Goal: Complete application form: Complete application form

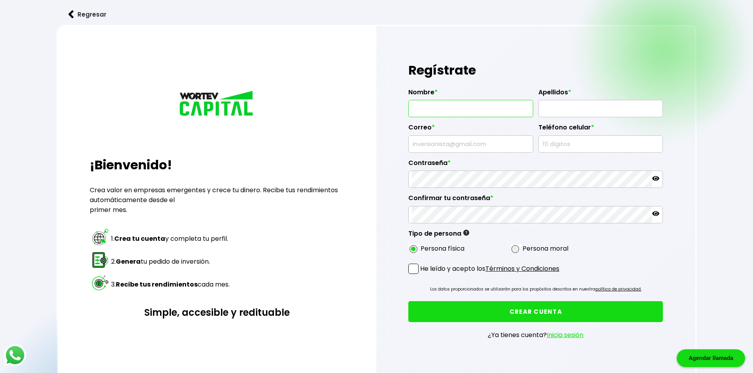
click at [447, 101] on input "text" at bounding box center [471, 108] width 118 height 17
type input "MANUE"
click at [78, 13] on button "Regresar" at bounding box center [88, 14] width 62 height 21
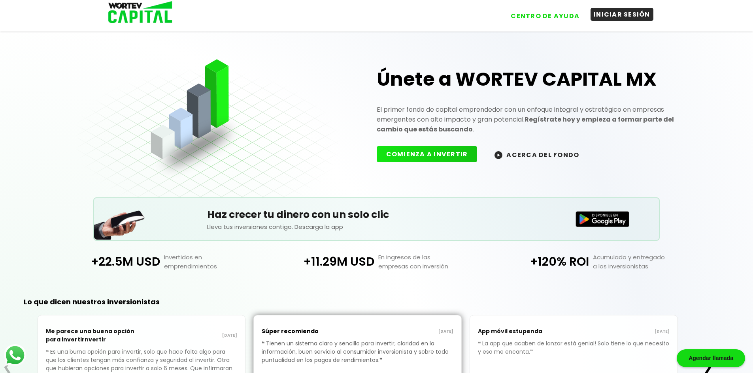
click at [618, 20] on button "INICIAR SESIÓN" at bounding box center [621, 14] width 63 height 13
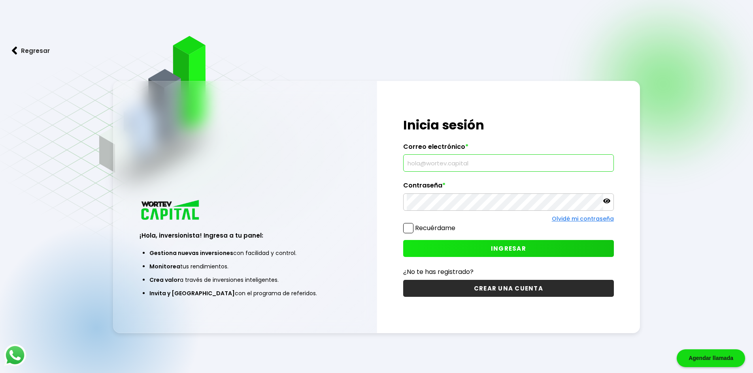
click at [444, 164] on input "text" at bounding box center [508, 163] width 203 height 17
type input "manuel.gmezyahoo.com"
click at [447, 194] on div "Contraseña *" at bounding box center [508, 196] width 211 height 29
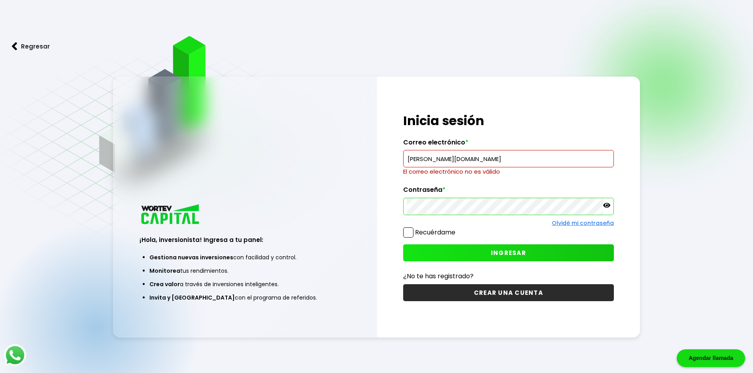
click at [607, 204] on icon at bounding box center [606, 205] width 7 height 7
click at [497, 247] on button "INGRESAR" at bounding box center [508, 253] width 211 height 17
click at [522, 157] on input "manuel.gmezyahoo.com" at bounding box center [508, 159] width 203 height 17
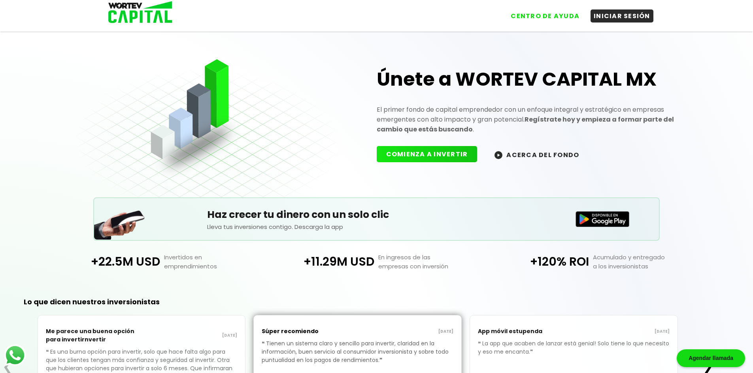
click at [150, 11] on img at bounding box center [137, 13] width 75 height 26
click at [135, 15] on img at bounding box center [137, 13] width 75 height 26
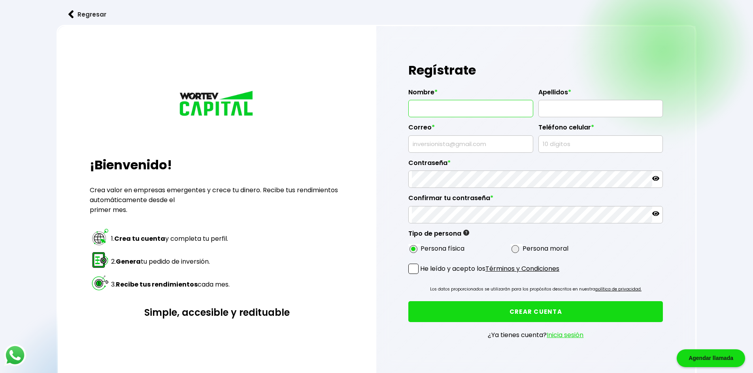
click at [462, 104] on input "text" at bounding box center [471, 108] width 118 height 17
type input "[PERSON_NAME]"
click at [590, 113] on input "text" at bounding box center [601, 108] width 118 height 17
type input "[PERSON_NAME]"
click at [469, 149] on input "text" at bounding box center [471, 144] width 118 height 17
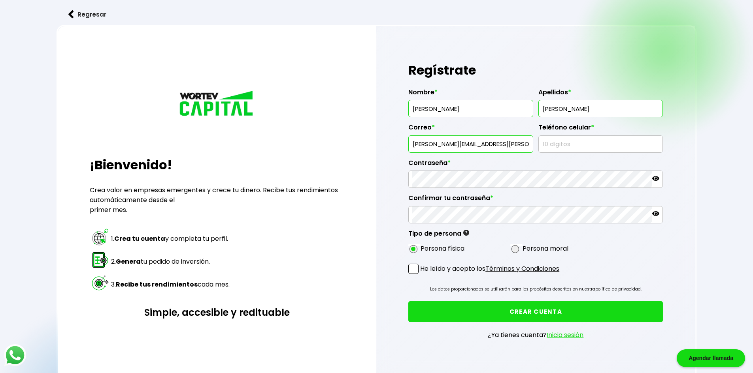
type input "[PERSON_NAME][EMAIL_ADDRESS][PERSON_NAME][DOMAIN_NAME]"
click at [586, 143] on input "text" at bounding box center [601, 144] width 118 height 17
type input "9841403739"
click at [658, 175] on div at bounding box center [535, 179] width 254 height 17
click at [652, 177] on icon at bounding box center [655, 178] width 7 height 7
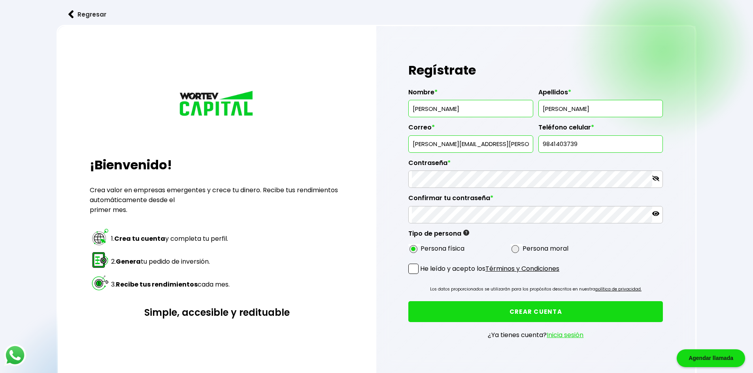
click at [522, 161] on label "Contraseña *" at bounding box center [535, 165] width 254 height 12
click at [657, 178] on icon at bounding box center [655, 178] width 7 height 6
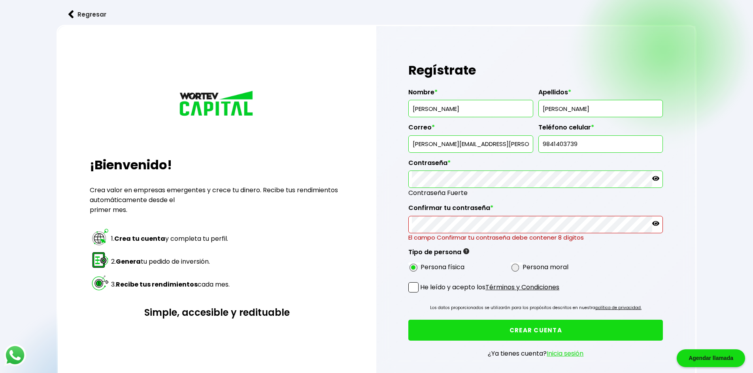
click at [657, 179] on icon at bounding box center [655, 178] width 7 height 5
click at [655, 221] on icon at bounding box center [655, 223] width 7 height 7
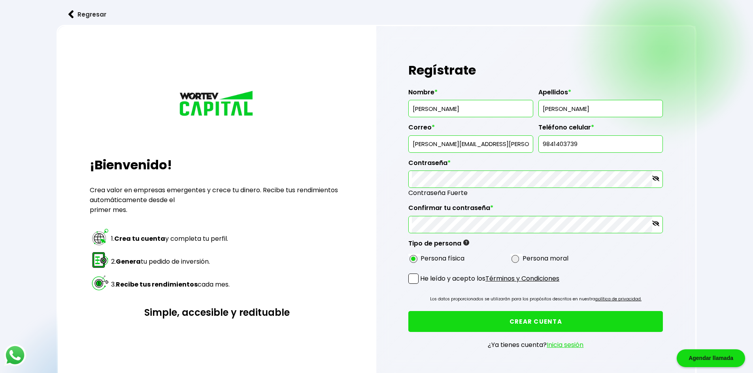
click at [648, 260] on div "Nombre * [PERSON_NAME] * [PERSON_NAME] * [PERSON_NAME][EMAIL_ADDRESS][PERSON_NA…" at bounding box center [535, 174] width 254 height 184
click at [414, 274] on span at bounding box center [413, 279] width 10 height 10
click at [422, 285] on input "He leído y acepto los Términos y Condiciones" at bounding box center [422, 285] width 0 height 0
click at [488, 320] on button "CREAR CUENTA" at bounding box center [535, 321] width 254 height 21
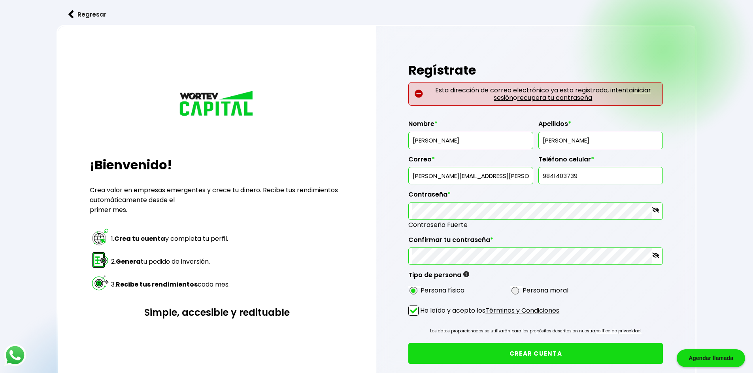
click at [504, 96] on link "iniciar sesión" at bounding box center [572, 94] width 157 height 17
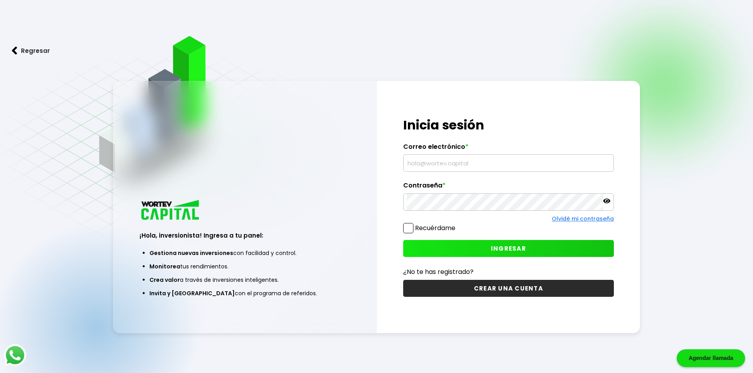
click at [503, 167] on input "text" at bounding box center [508, 163] width 203 height 17
type input "[PERSON_NAME][EMAIL_ADDRESS][PERSON_NAME][DOMAIN_NAME]"
click at [607, 202] on icon at bounding box center [606, 201] width 7 height 5
click at [498, 251] on span "INGRESAR" at bounding box center [508, 249] width 35 height 8
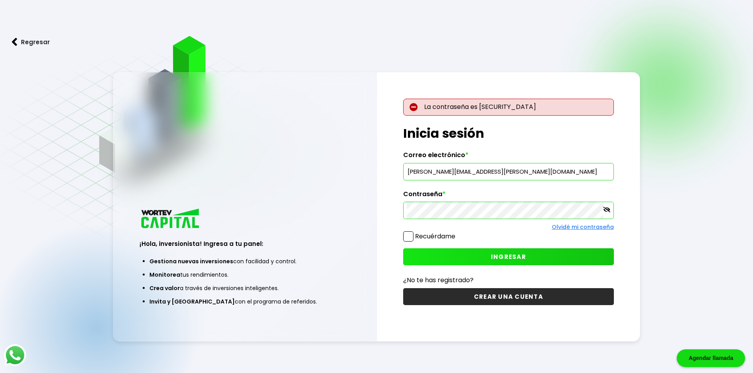
click at [514, 258] on span "INGRESAR" at bounding box center [508, 257] width 35 height 8
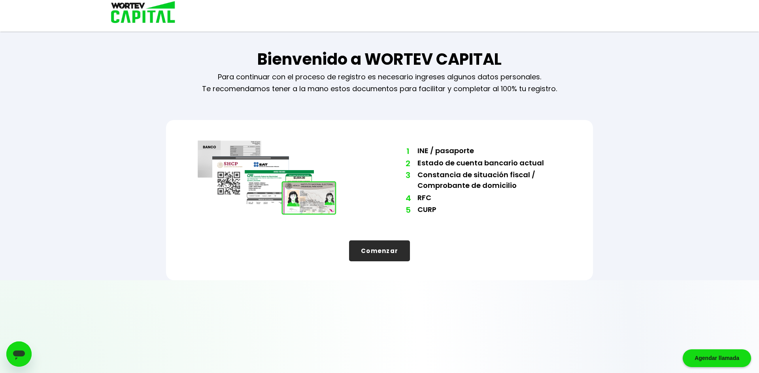
click at [383, 252] on button "Comenzar" at bounding box center [379, 251] width 61 height 21
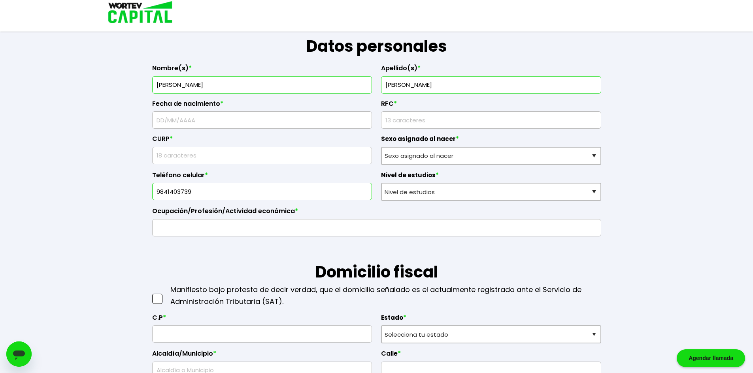
scroll to position [119, 0]
click at [292, 112] on input "text" at bounding box center [262, 119] width 213 height 17
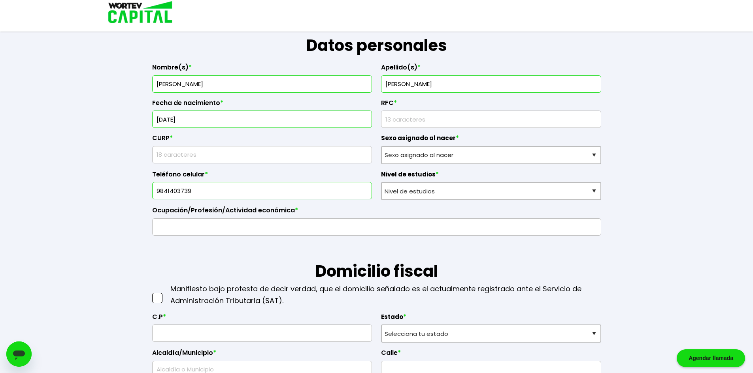
type input "[DATE]"
click at [308, 143] on label "CURP *" at bounding box center [262, 140] width 220 height 12
click at [222, 149] on input "text" at bounding box center [262, 155] width 213 height 17
type input "GOGM970713HCSMNN05"
click at [213, 192] on input "9841403739" at bounding box center [262, 191] width 213 height 17
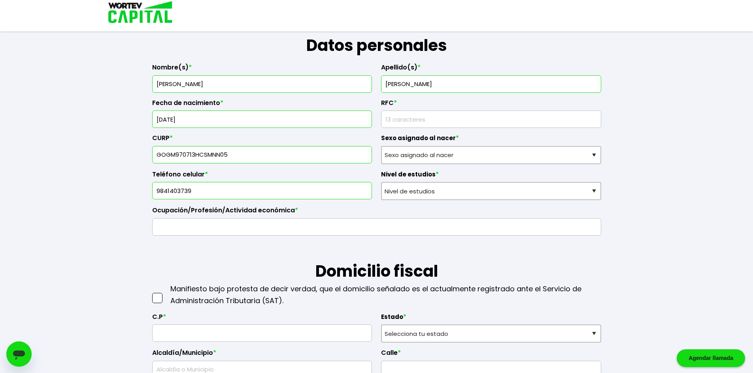
click at [169, 156] on input "GOGM970713HCSMNN05" at bounding box center [262, 155] width 213 height 17
click at [239, 223] on input "text" at bounding box center [377, 227] width 442 height 17
click at [415, 118] on input "rfc" at bounding box center [490, 119] width 213 height 17
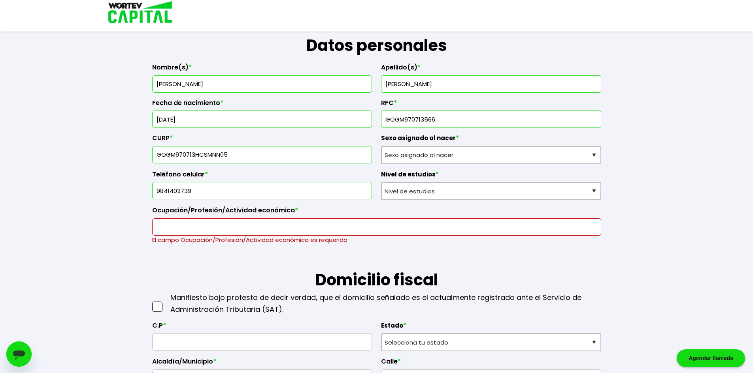
type input "GOGM970713566"
click at [511, 149] on select "Sexo asignado al nacer Hombre Mujer Prefiero no contestar" at bounding box center [491, 155] width 220 height 18
select select "Hombre"
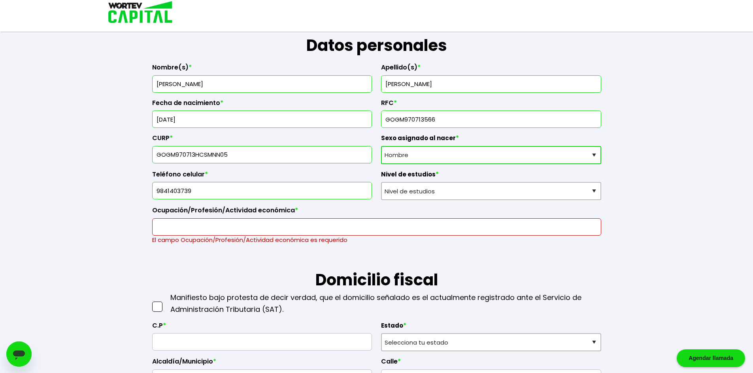
click at [381, 146] on select "Sexo asignado al nacer Hombre Mujer Prefiero no contestar" at bounding box center [491, 155] width 220 height 18
click at [195, 226] on input "text" at bounding box center [377, 227] width 442 height 17
click at [197, 224] on input "text" at bounding box center [377, 227] width 442 height 17
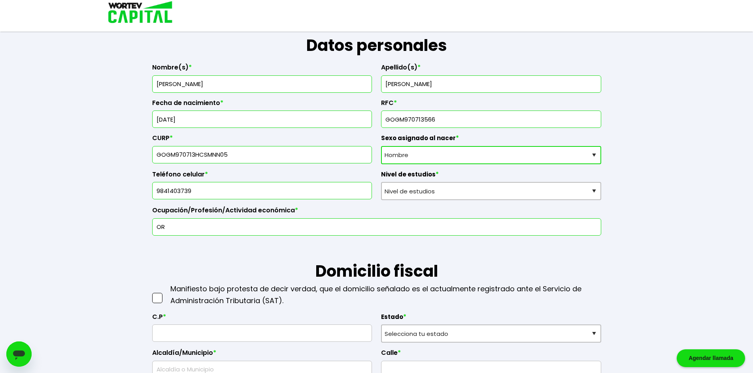
type input "O"
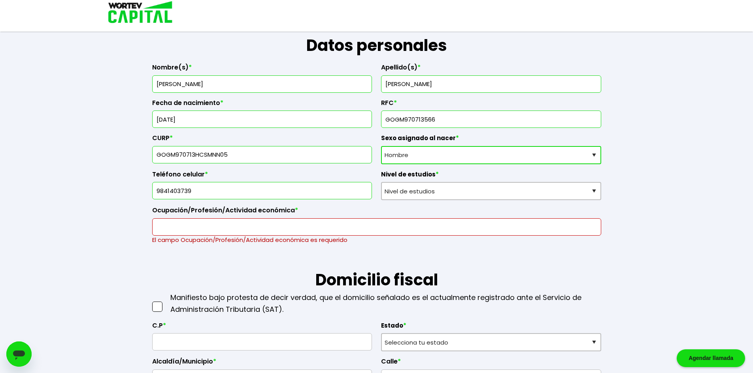
click at [229, 228] on input "text" at bounding box center [377, 227] width 442 height 17
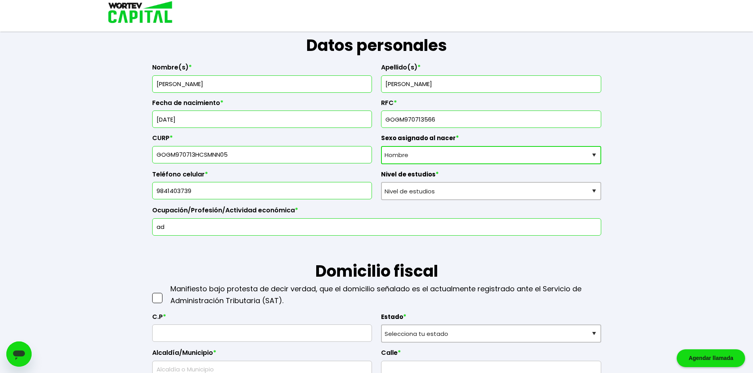
type input "a"
type input "Administrador"
click at [552, 191] on select "Nivel de estudios Primaria Secundaria Bachillerato Licenciatura Posgrado" at bounding box center [491, 191] width 220 height 18
select select "Licenciatura"
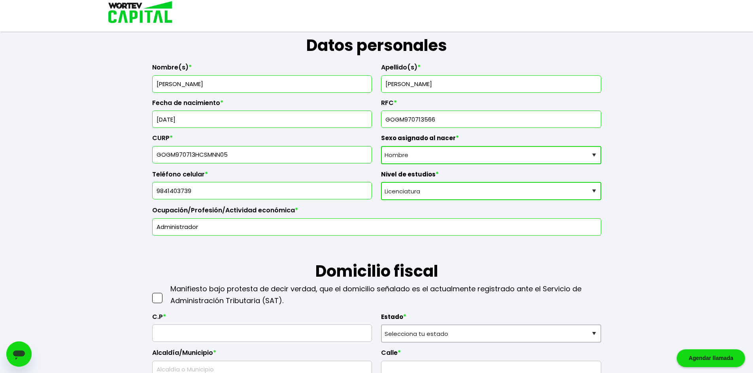
click at [381, 182] on select "Nivel de estudios Primaria Secundaria Bachillerato Licenciatura Posgrado" at bounding box center [491, 191] width 220 height 18
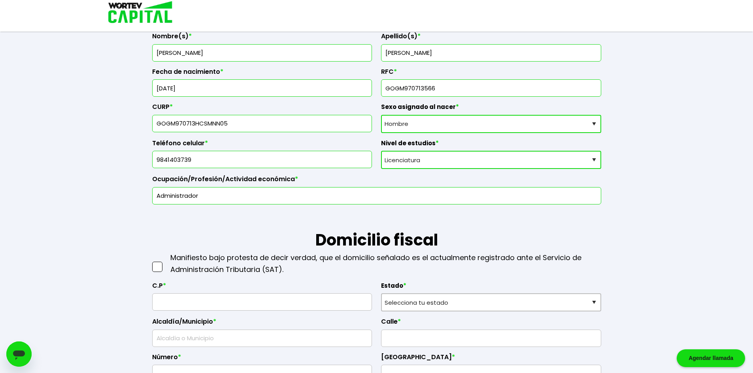
scroll to position [237, 0]
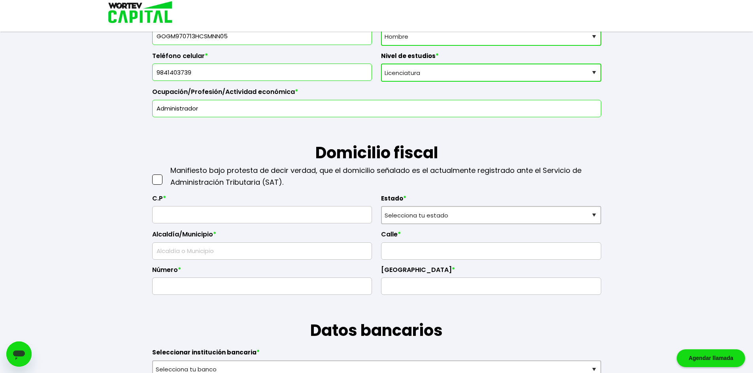
click at [157, 179] on span at bounding box center [157, 180] width 10 height 10
click at [166, 176] on input "checkbox" at bounding box center [166, 176] width 0 height 0
click at [264, 215] on input "text" at bounding box center [262, 215] width 213 height 17
type input "4"
type input "7"
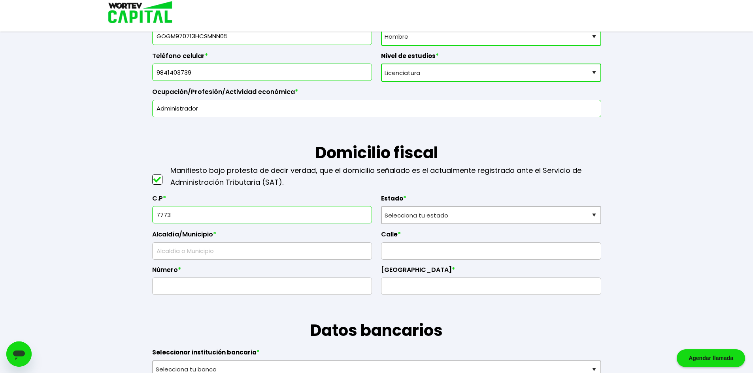
type input "77734"
select select "QR"
type input "Solidaridad"
type input "Xpu Ha"
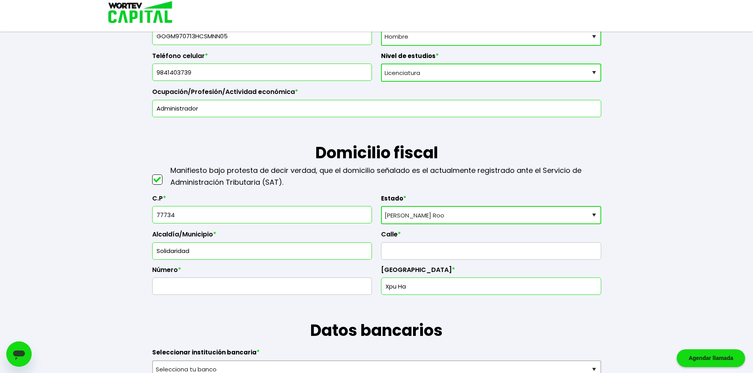
type input "77734"
click at [445, 250] on input "text" at bounding box center [490, 251] width 213 height 17
type input "CALZADA PRINCIPAL [GEOGRAPHIC_DATA]"
click at [263, 288] on input "text" at bounding box center [262, 286] width 213 height 17
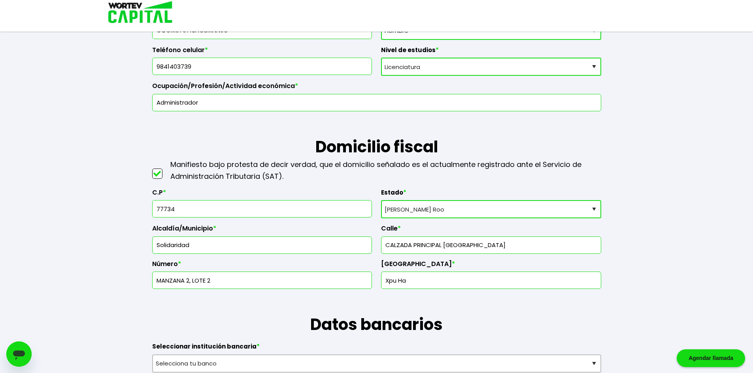
scroll to position [356, 0]
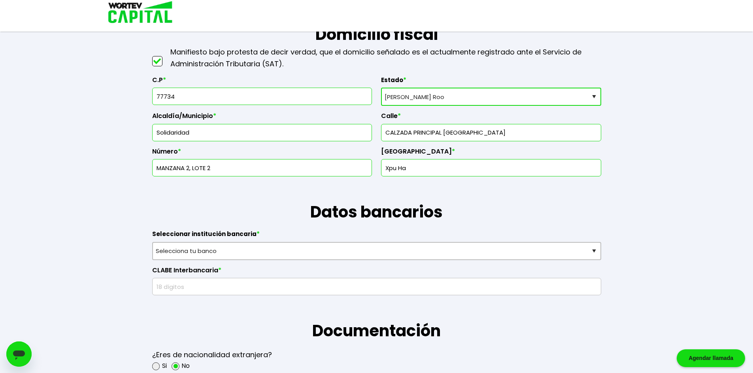
type input "MANZANA 2, LOTE 2"
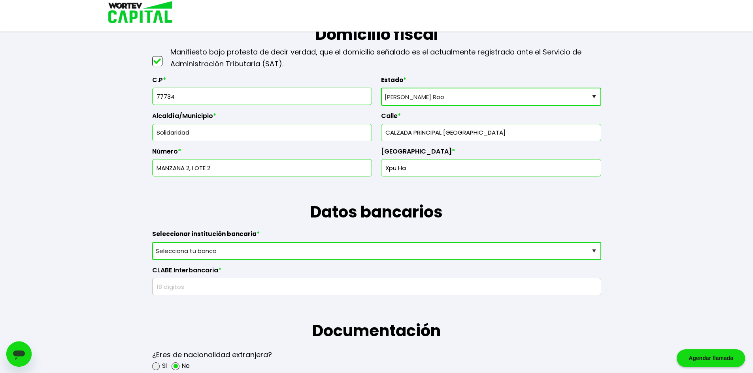
click at [269, 253] on select "Selecciona tu banco ABC Capital Actinver Afirme Albo ASP Banamex Banbajio Banco…" at bounding box center [376, 251] width 449 height 18
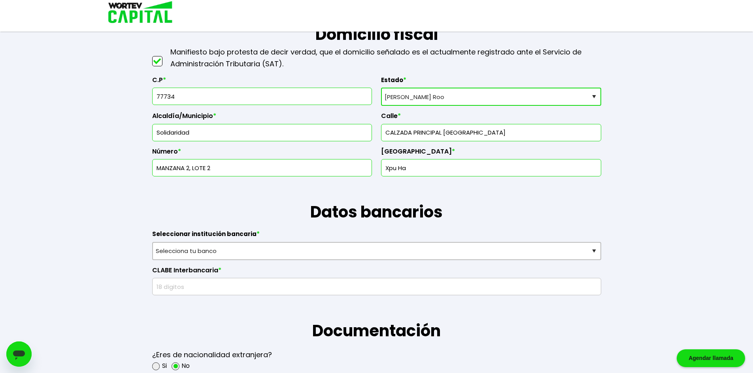
click at [663, 155] on div "Guardado temporal Se hará un respaldo de tu progreso cada 30 segundos. La sigui…" at bounding box center [376, 311] width 753 height 1335
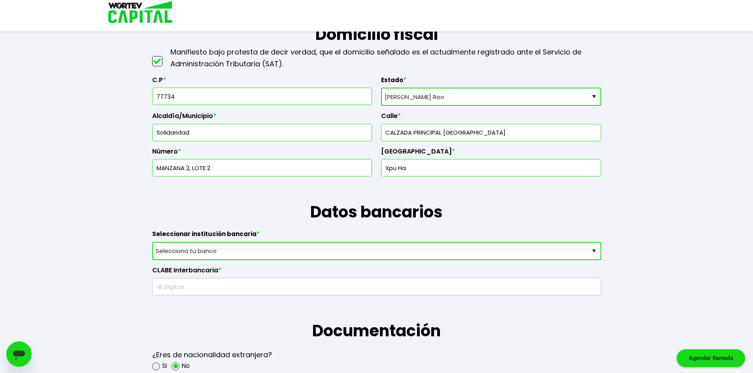
click at [228, 250] on select "Selecciona tu banco ABC Capital Actinver Afirme Albo ASP Banamex Banbajio Banco…" at bounding box center [376, 251] width 449 height 18
select select "Santander"
click at [152, 242] on select "Selecciona tu banco ABC Capital Actinver Afirme Albo ASP Banamex Banbajio Banco…" at bounding box center [376, 251] width 449 height 18
click at [279, 292] on input "text" at bounding box center [377, 287] width 442 height 17
click at [230, 284] on input "text" at bounding box center [377, 287] width 442 height 17
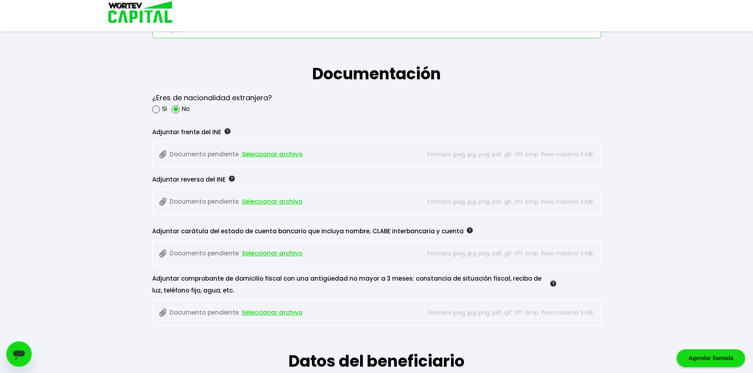
scroll to position [632, 0]
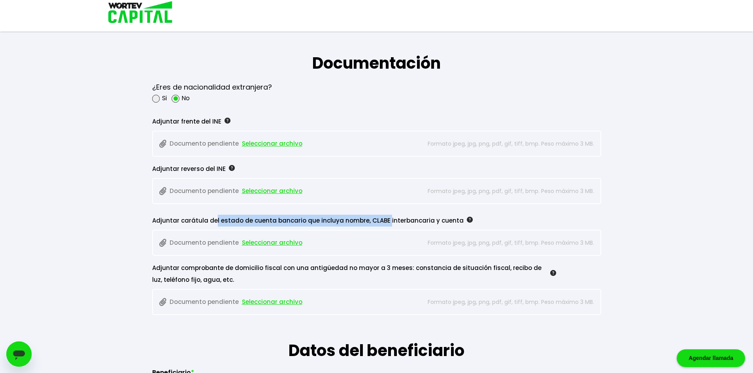
drag, startPoint x: 215, startPoint y: 206, endPoint x: 387, endPoint y: 225, distance: 173.3
click at [386, 225] on div "Adjuntar carátula del estado de cuenta bancario que incluya nombre, CLABE inter…" at bounding box center [354, 221] width 404 height 12
click at [401, 227] on div "Adjuntar carátula del estado de cuenta bancario que incluya nombre, CLABE inter…" at bounding box center [376, 235] width 449 height 41
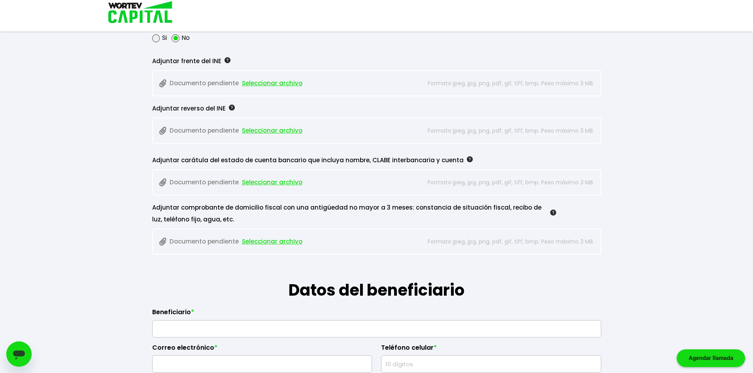
scroll to position [711, 0]
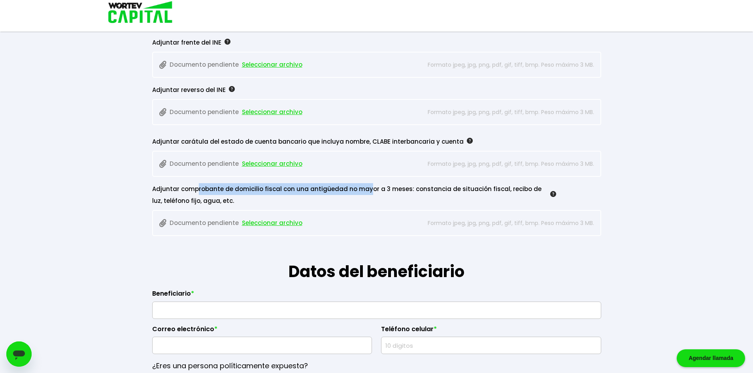
drag, startPoint x: 196, startPoint y: 189, endPoint x: 365, endPoint y: 190, distance: 169.1
click at [365, 190] on div "Adjuntar comprobante de domicilio fiscal con una antigüedad no mayor a 3 meses:…" at bounding box center [354, 195] width 404 height 24
click at [376, 190] on div "Adjuntar comprobante de domicilio fiscal con una antigüedad no mayor a 3 meses:…" at bounding box center [354, 195] width 404 height 24
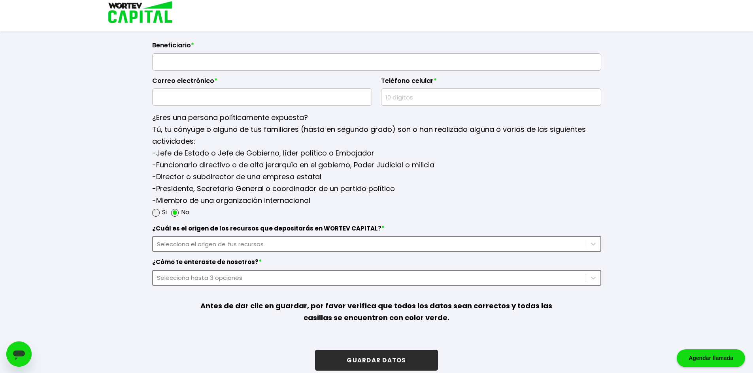
scroll to position [970, 0]
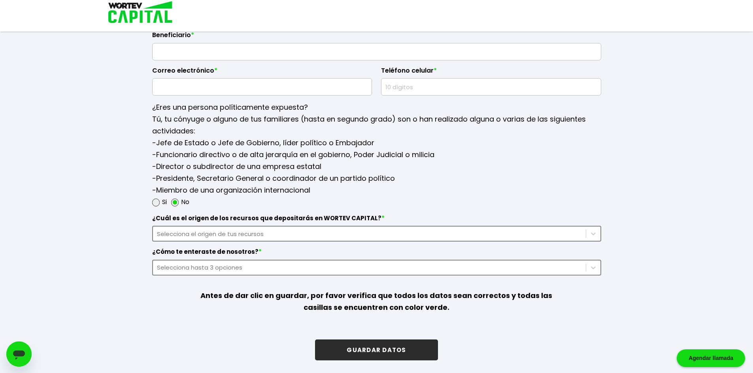
click at [255, 230] on div "Selecciona el origen de tus recursos" at bounding box center [369, 234] width 425 height 9
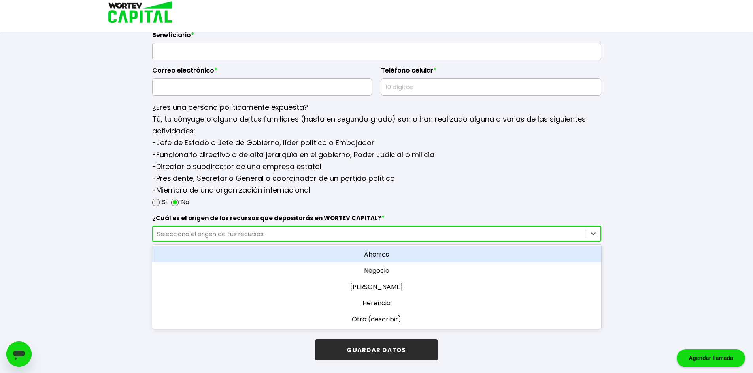
click at [527, 198] on div "Si No" at bounding box center [376, 202] width 449 height 12
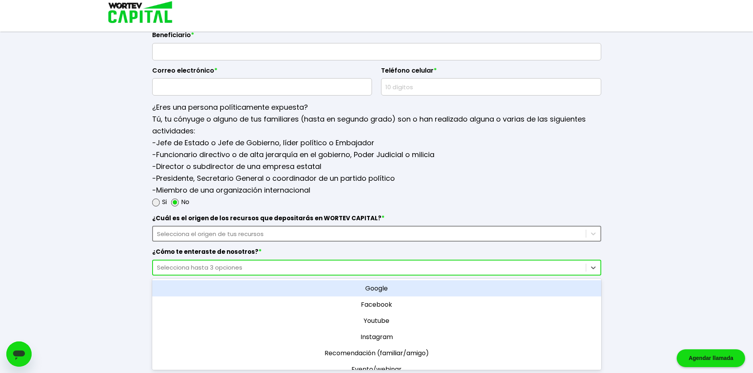
click at [228, 261] on div "Selecciona hasta 3 opciones" at bounding box center [376, 268] width 449 height 16
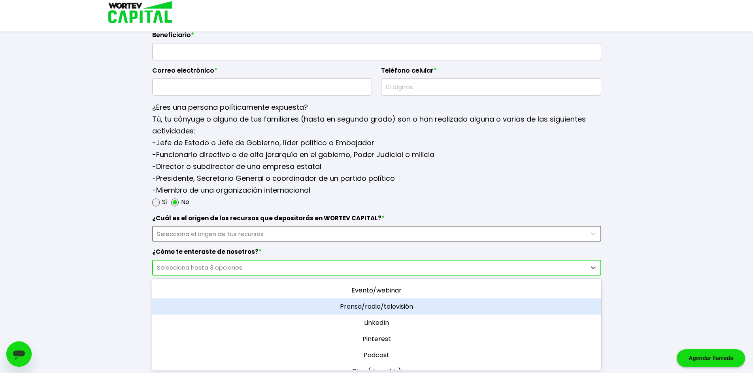
scroll to position [90, 0]
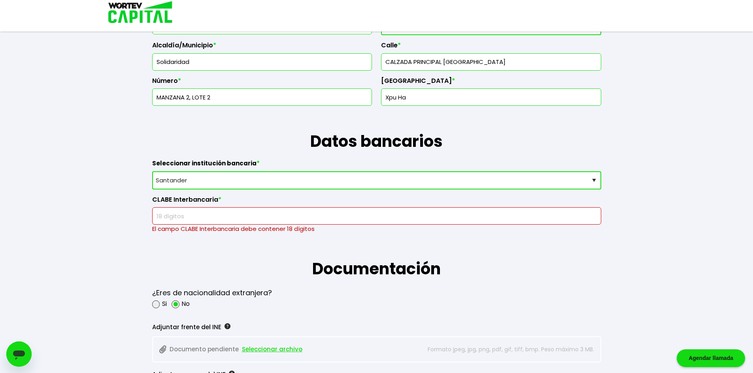
scroll to position [417, 0]
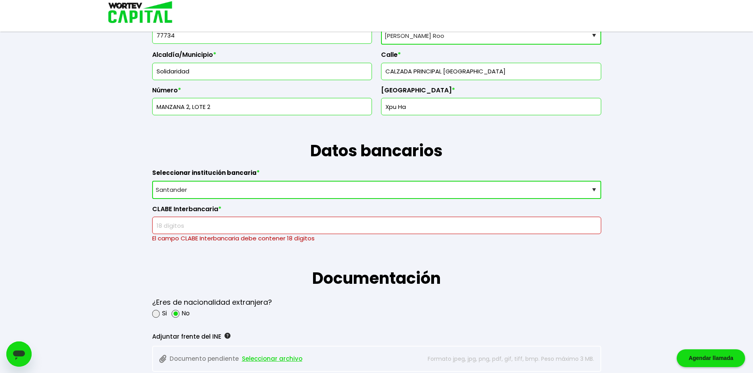
click at [256, 230] on input "text" at bounding box center [377, 225] width 442 height 17
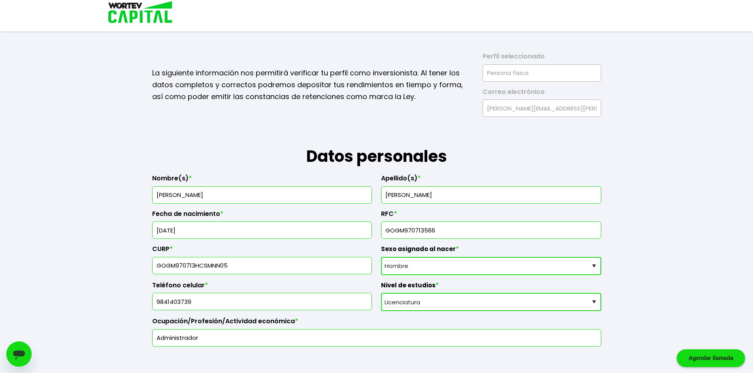
scroll to position [0, 0]
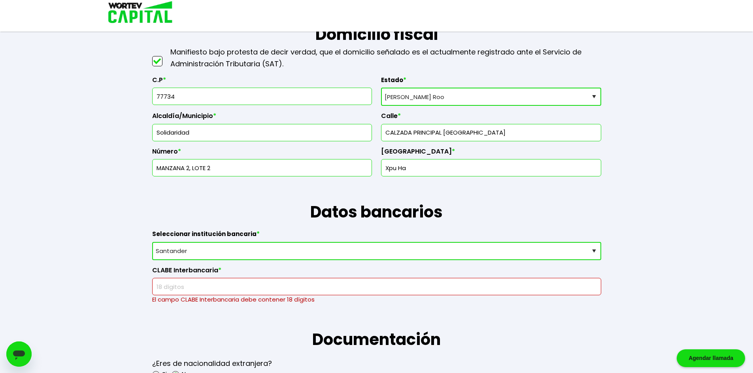
scroll to position [395, 0]
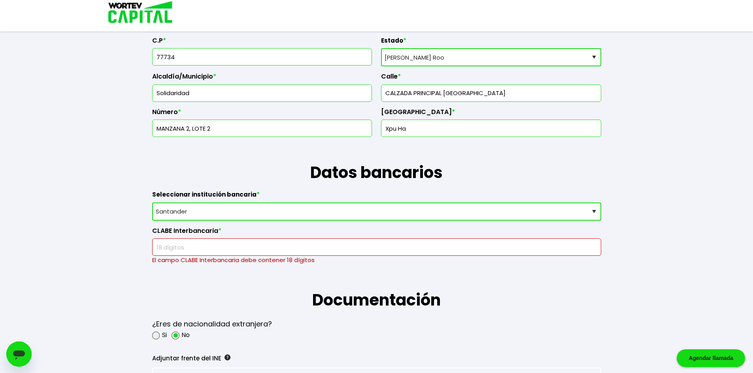
click at [235, 244] on input "text" at bounding box center [377, 247] width 442 height 17
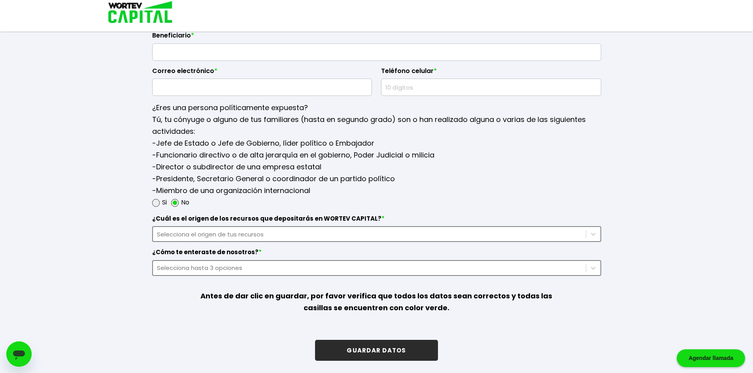
scroll to position [970, 0]
click at [349, 234] on div "Selecciona el origen de tus recursos" at bounding box center [369, 234] width 425 height 9
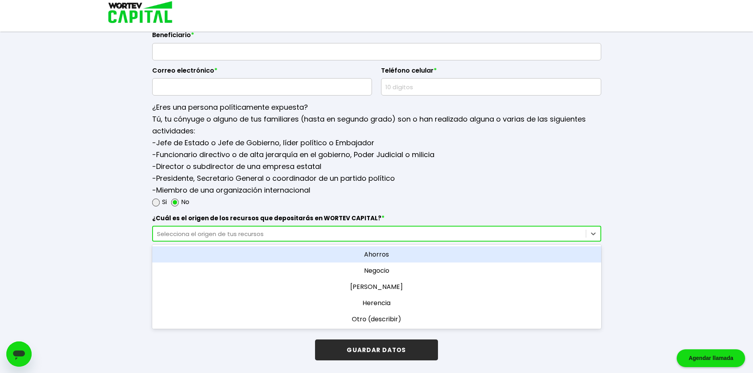
click at [386, 260] on div "Ahorros" at bounding box center [376, 255] width 449 height 16
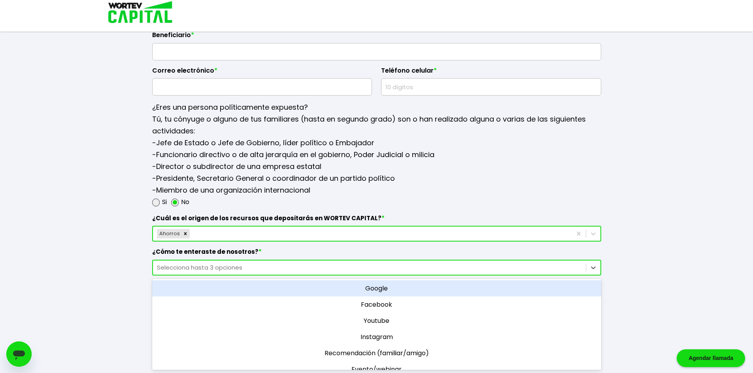
click at [242, 260] on div "Selecciona hasta 3 opciones" at bounding box center [376, 268] width 449 height 16
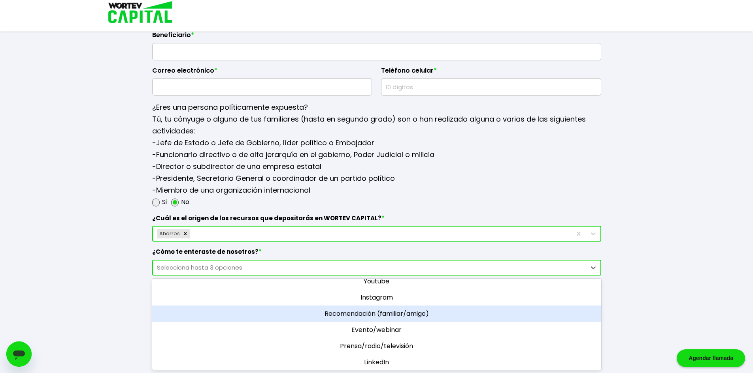
scroll to position [0, 0]
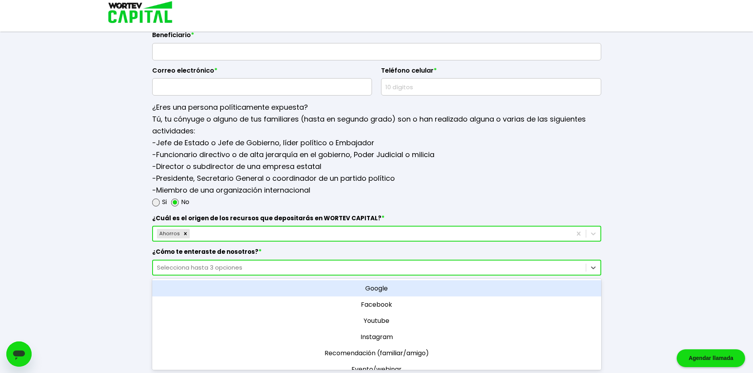
click at [390, 289] on div "Google" at bounding box center [376, 289] width 449 height 16
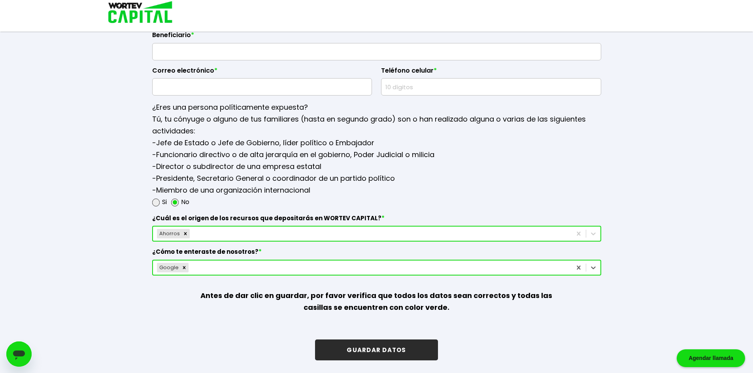
click at [409, 324] on p "Antes de dar clic en guardar, por favor verifica que todos los datos sean corre…" at bounding box center [376, 302] width 359 height 52
click at [392, 344] on button "GUARDAR DATOS" at bounding box center [376, 350] width 122 height 21
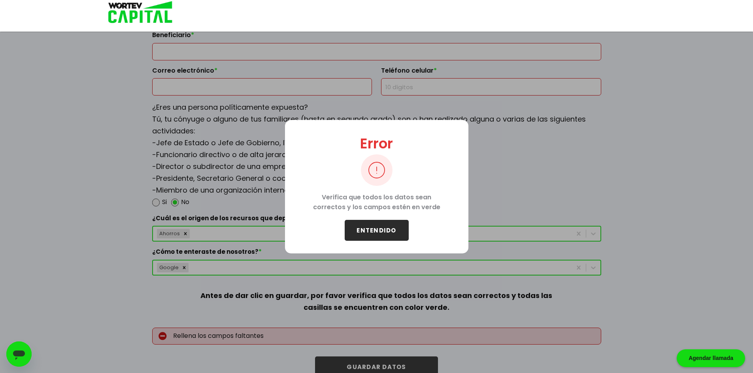
click at [391, 223] on button "ENTENDIDO" at bounding box center [377, 230] width 64 height 21
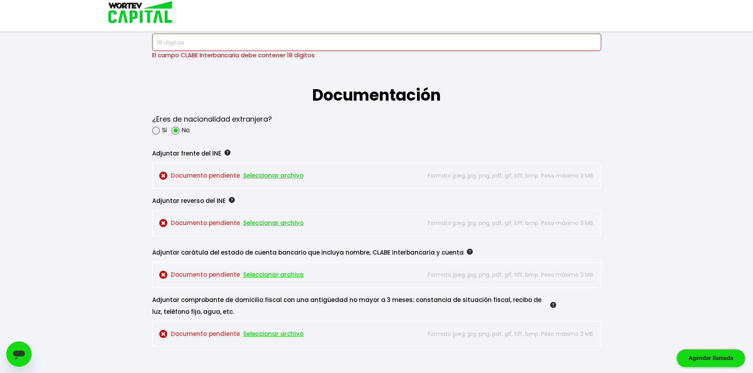
scroll to position [614, 0]
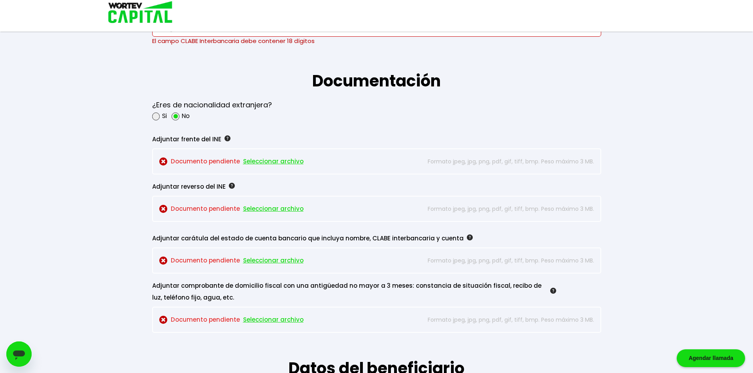
click at [277, 167] on span "Seleccionar archivo" at bounding box center [273, 162] width 60 height 12
click at [596, 262] on div "Documento pendiente Seleccionar archivo Formato jpeg, jpg, png, pdf, gif, tiff,…" at bounding box center [376, 261] width 449 height 26
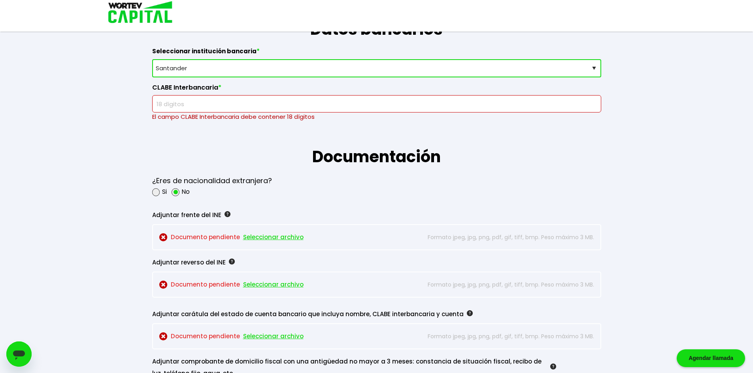
scroll to position [496, 0]
